Goal: Information Seeking & Learning: Find specific fact

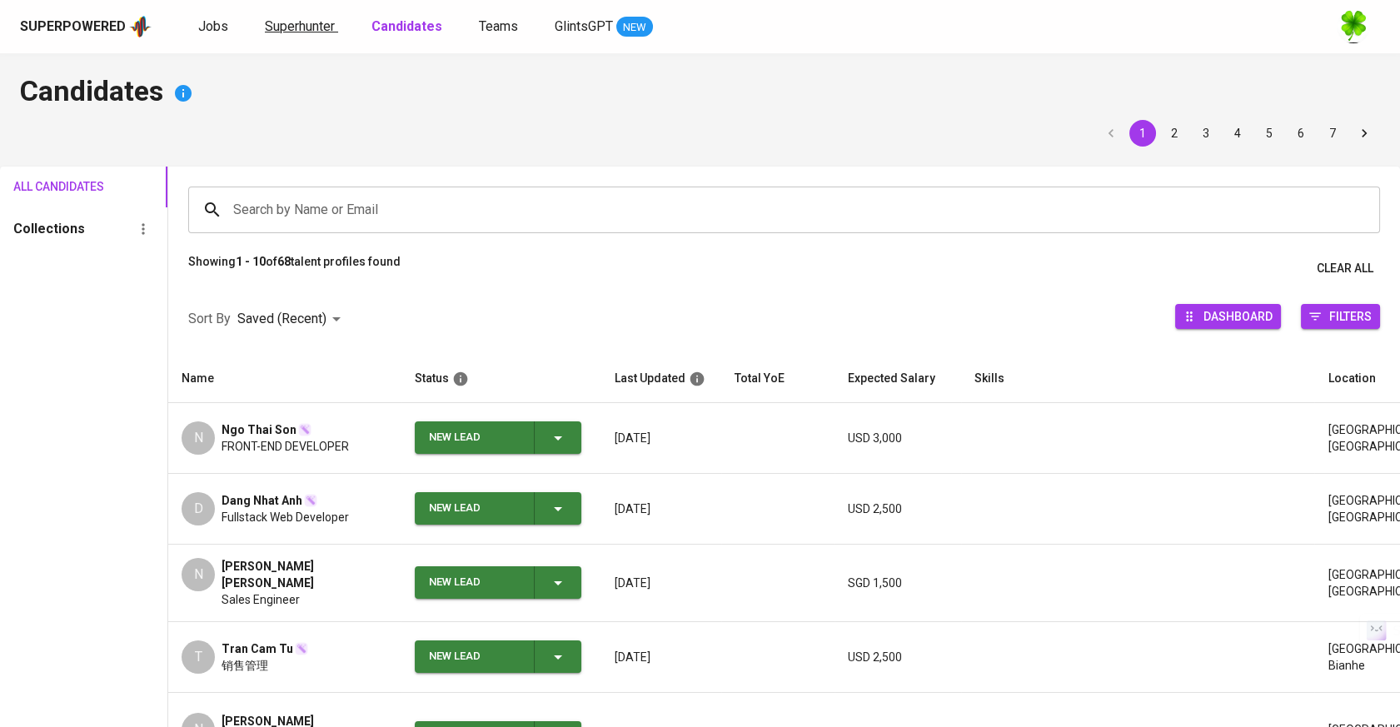
click at [322, 33] on span "Superhunter" at bounding box center [300, 26] width 70 height 16
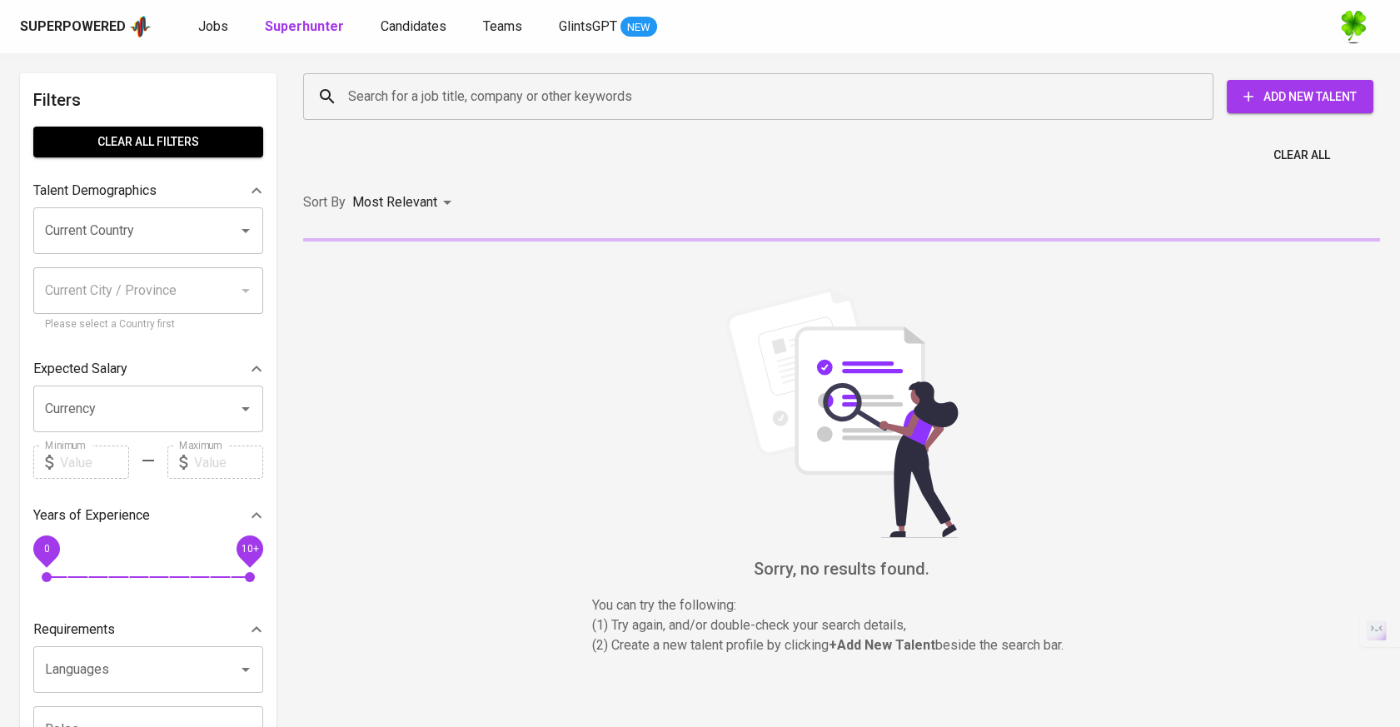
click at [386, 107] on input "Search for a job title, company or other keywords" at bounding box center [762, 97] width 837 height 32
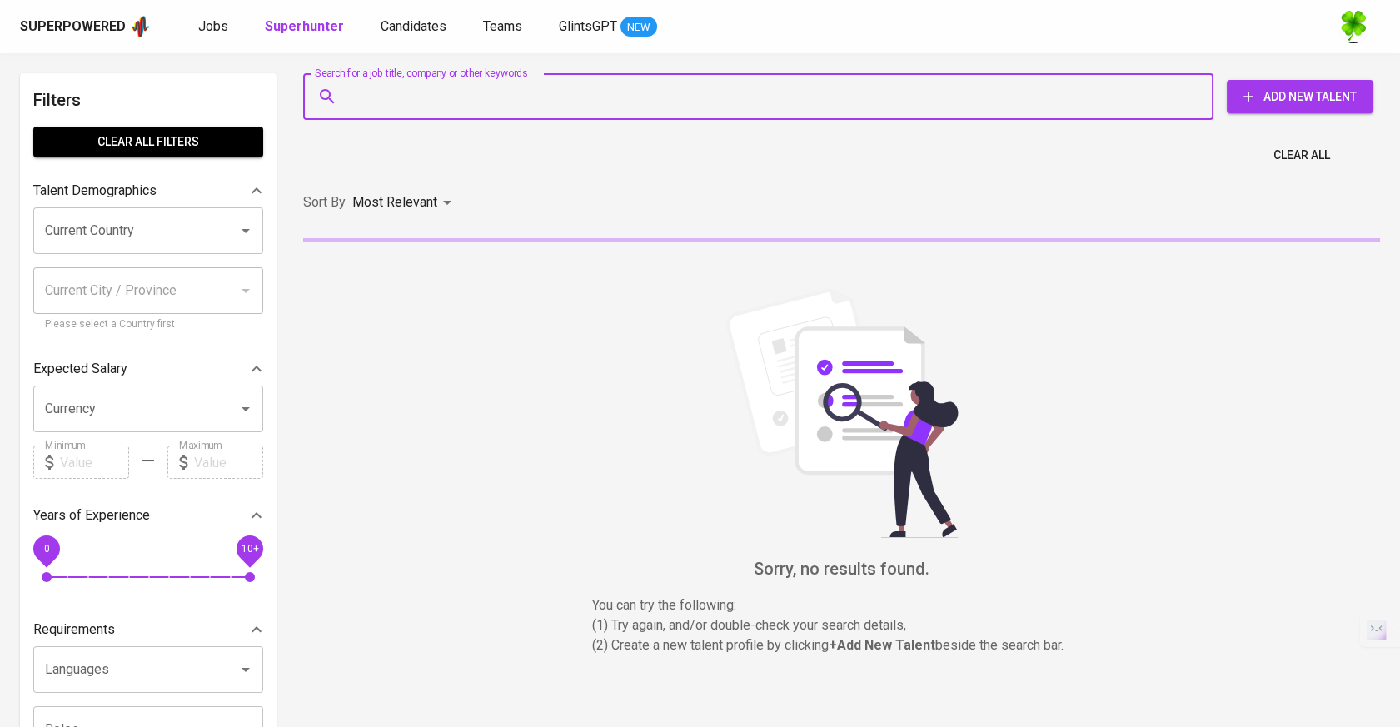
paste input "[EMAIL_ADDRESS][DOMAIN_NAME]"
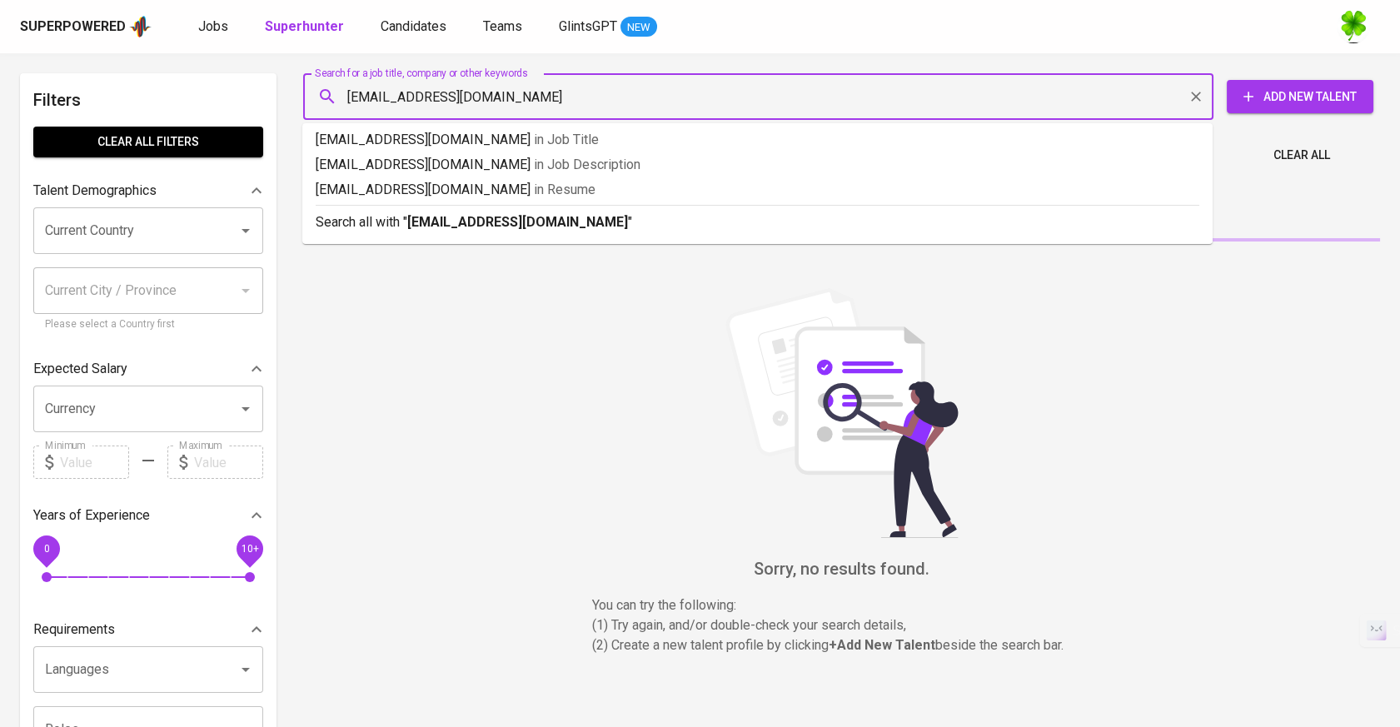
type input "[EMAIL_ADDRESS][DOMAIN_NAME]"
click at [429, 227] on b "[EMAIL_ADDRESS][DOMAIN_NAME]" at bounding box center [517, 222] width 221 height 16
